Goal: Task Accomplishment & Management: Use online tool/utility

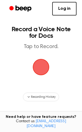
click at [40, 63] on span "button" at bounding box center [40, 67] width 15 height 15
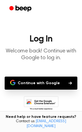
click at [38, 81] on button "Continue with Google" at bounding box center [41, 83] width 72 height 13
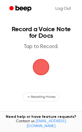
click at [43, 67] on span "button" at bounding box center [40, 67] width 15 height 15
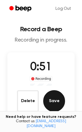
click at [57, 102] on button "Save" at bounding box center [54, 101] width 22 height 22
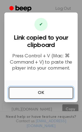
click at [41, 88] on button "OK" at bounding box center [41, 93] width 64 height 12
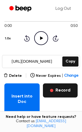
scroll to position [48, 0]
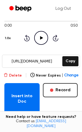
click at [22, 75] on button "Delete" at bounding box center [13, 76] width 18 height 6
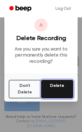
click at [47, 88] on button "Delete" at bounding box center [57, 89] width 32 height 19
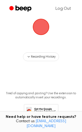
scroll to position [40, 0]
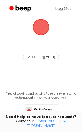
click at [39, 31] on span "button" at bounding box center [41, 27] width 30 height 30
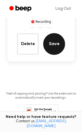
click at [55, 40] on button "Save" at bounding box center [54, 44] width 22 height 22
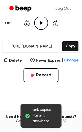
scroll to position [66, 0]
